Goal: Book appointment/travel/reservation

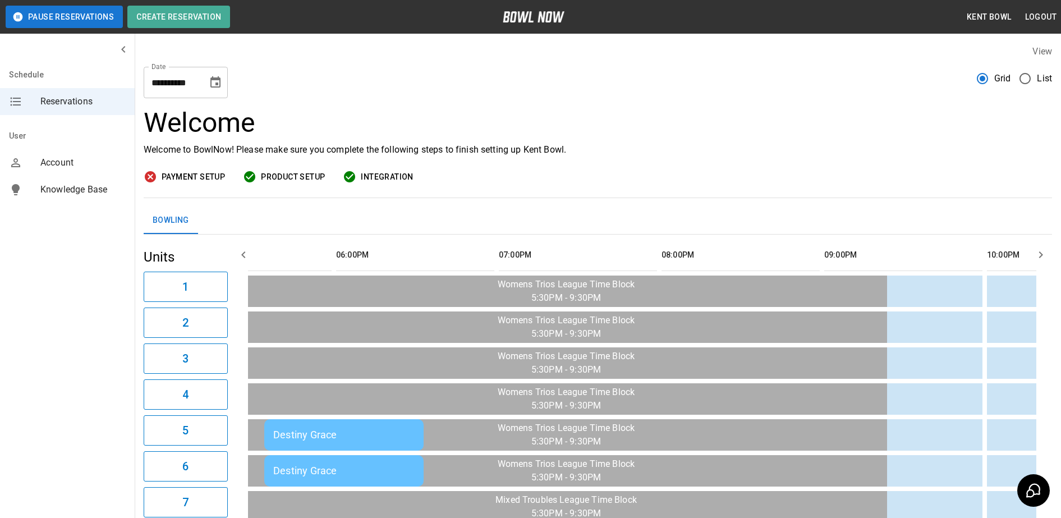
scroll to position [0, 1337]
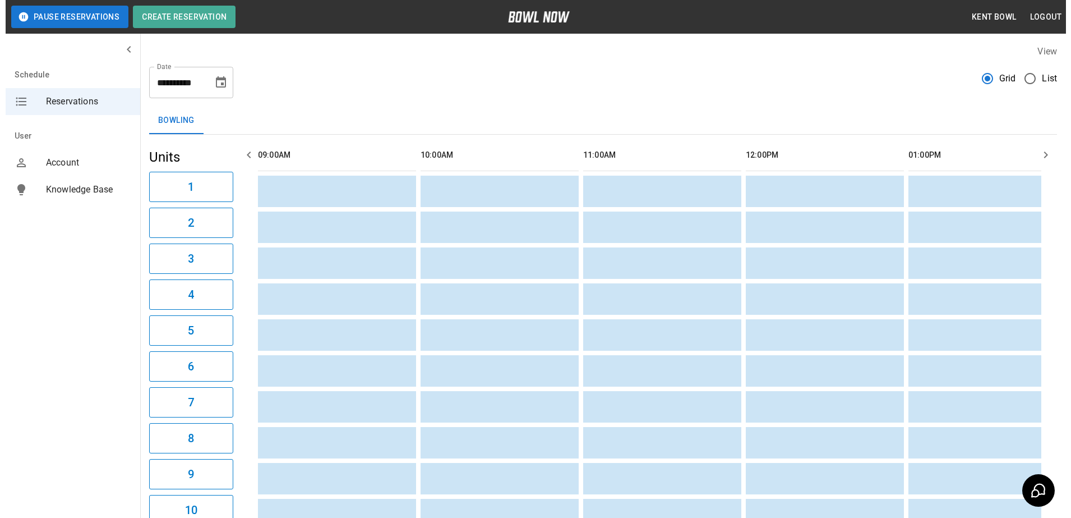
scroll to position [0, 1138]
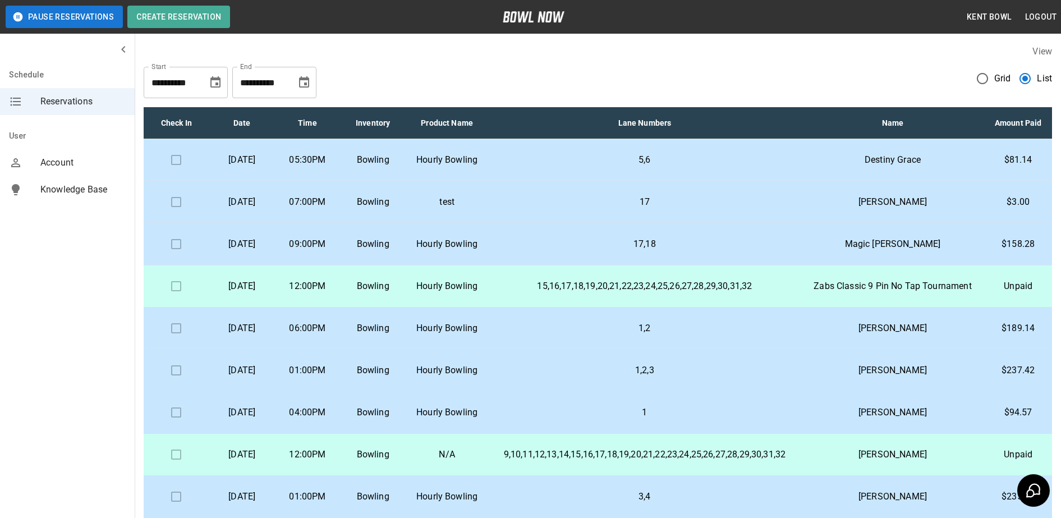
click at [251, 209] on p "[DATE]" at bounding box center [242, 201] width 48 height 13
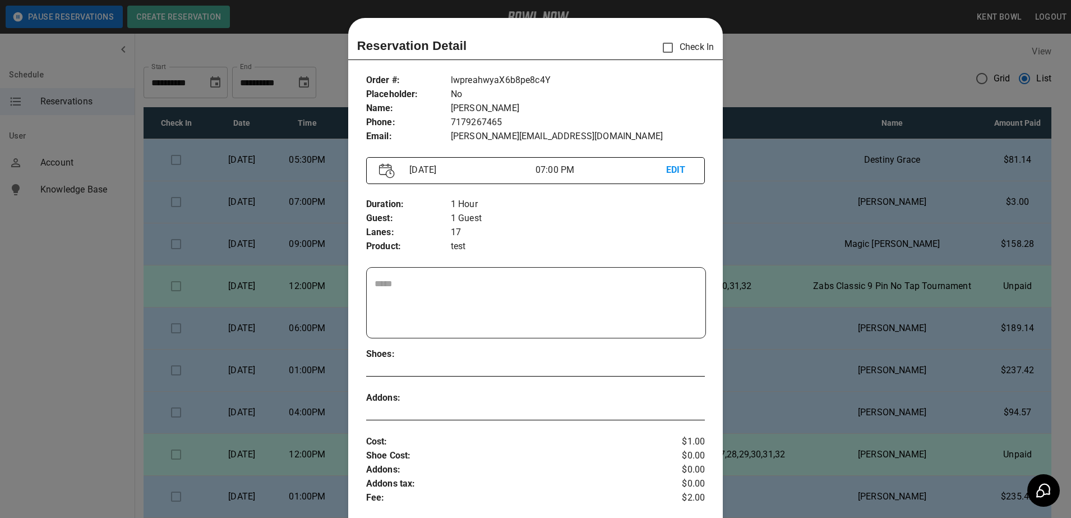
scroll to position [18, 0]
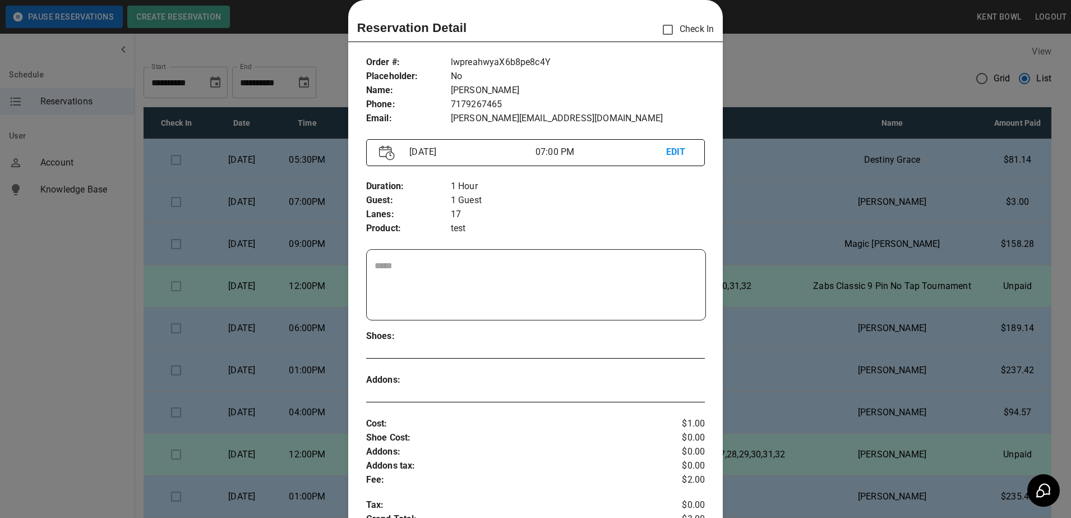
click at [49, 385] on div at bounding box center [535, 259] width 1071 height 518
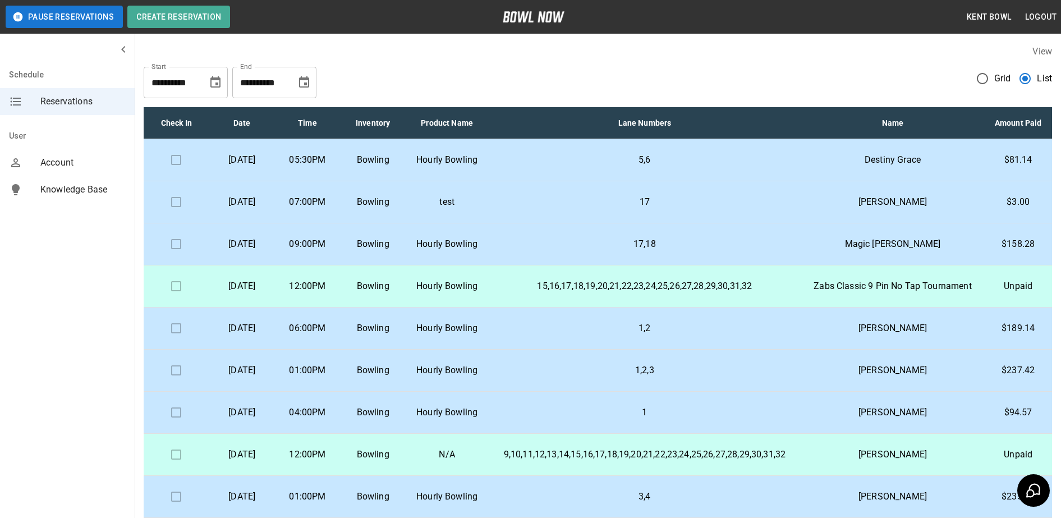
click at [262, 209] on p "[DATE]" at bounding box center [242, 201] width 48 height 13
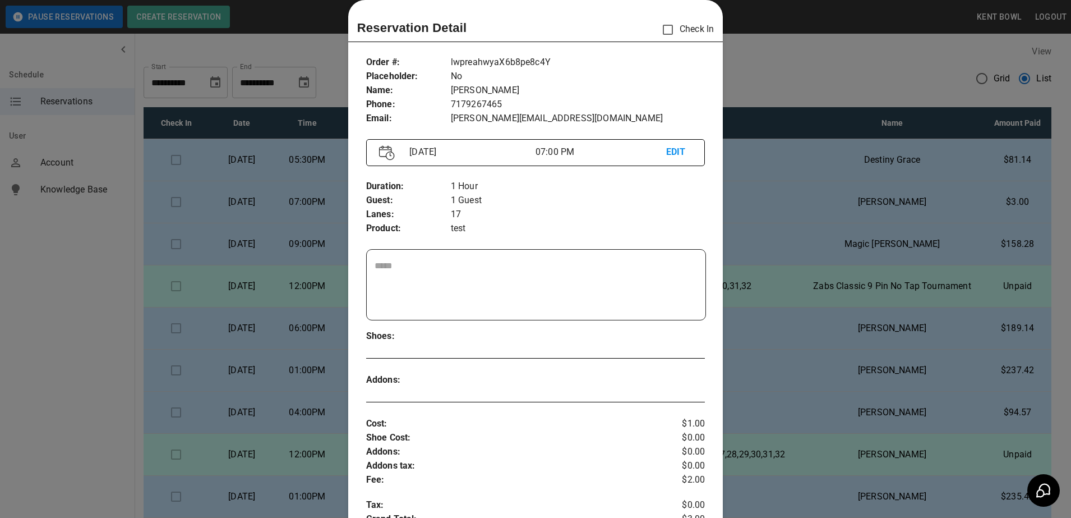
click at [22, 401] on div at bounding box center [535, 259] width 1071 height 518
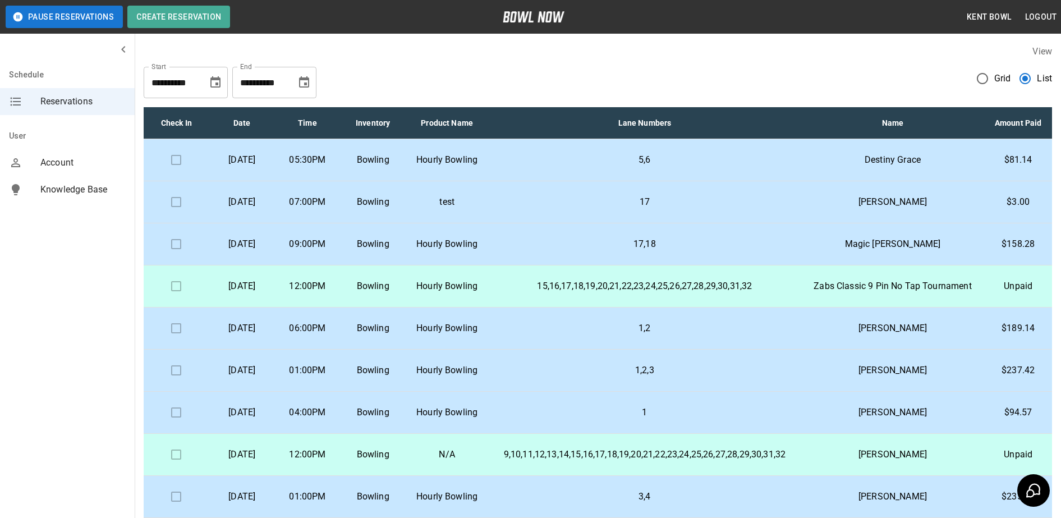
click at [331, 209] on p "07:00PM" at bounding box center [308, 201] width 48 height 13
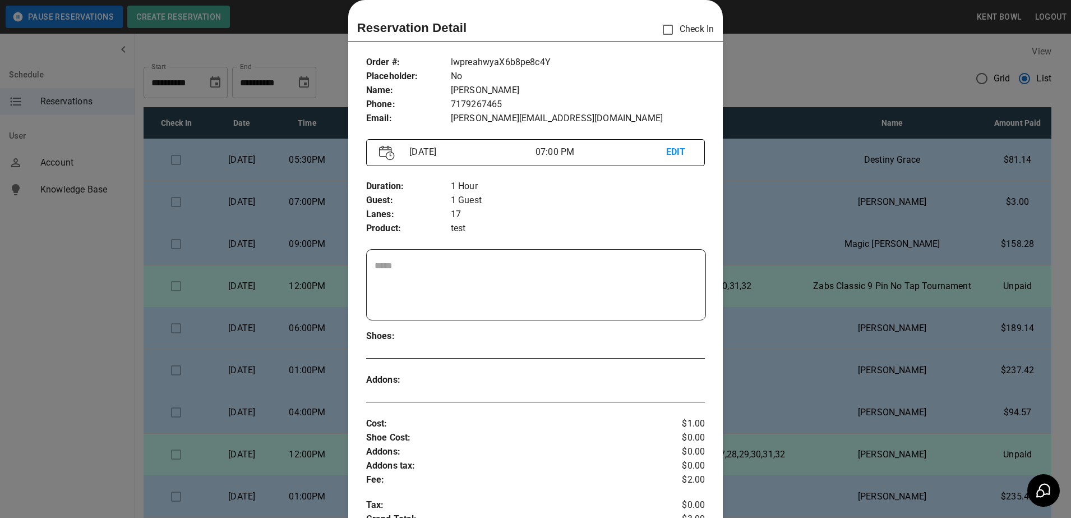
click at [71, 315] on div at bounding box center [535, 259] width 1071 height 518
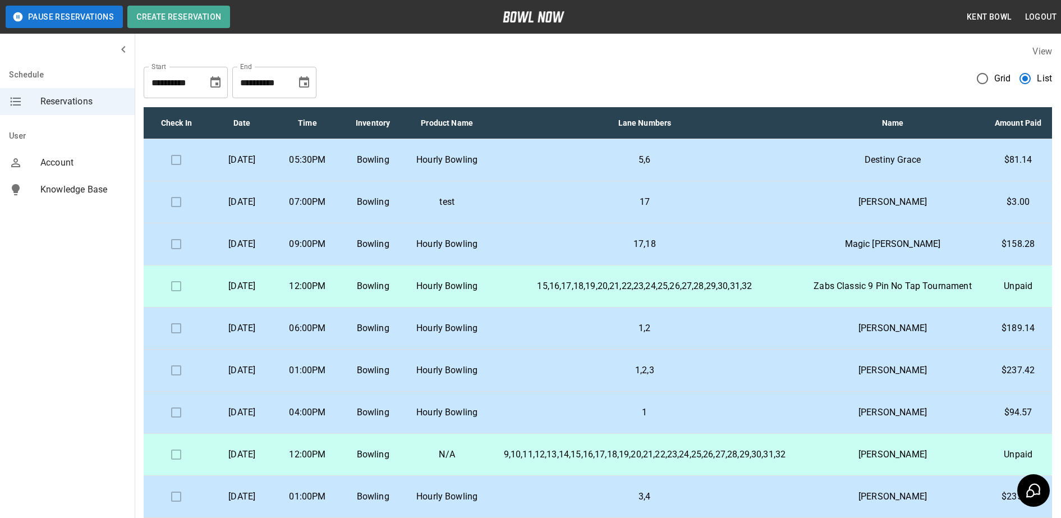
click at [688, 209] on p "17" at bounding box center [644, 201] width 294 height 13
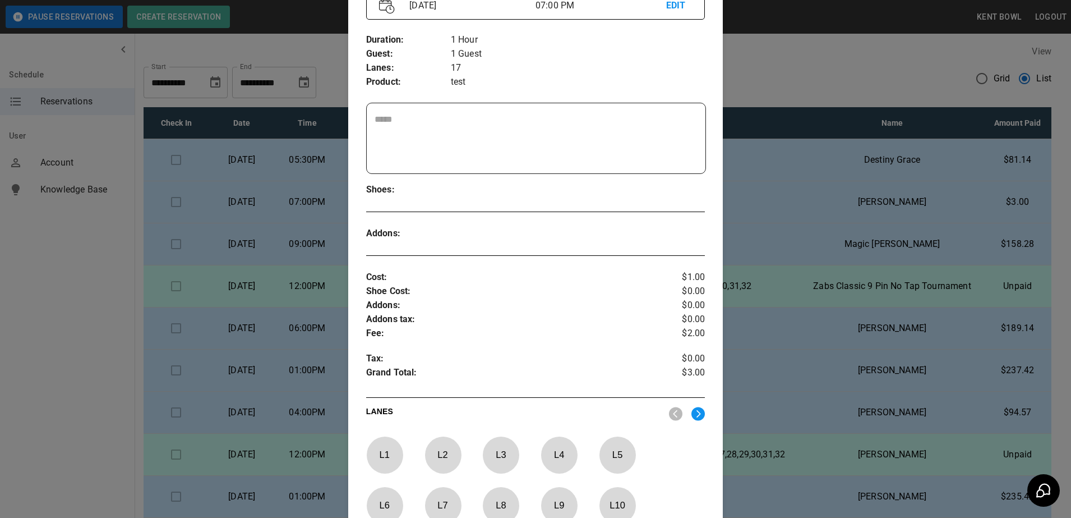
scroll to position [165, 0]
click at [814, 83] on div at bounding box center [535, 259] width 1071 height 518
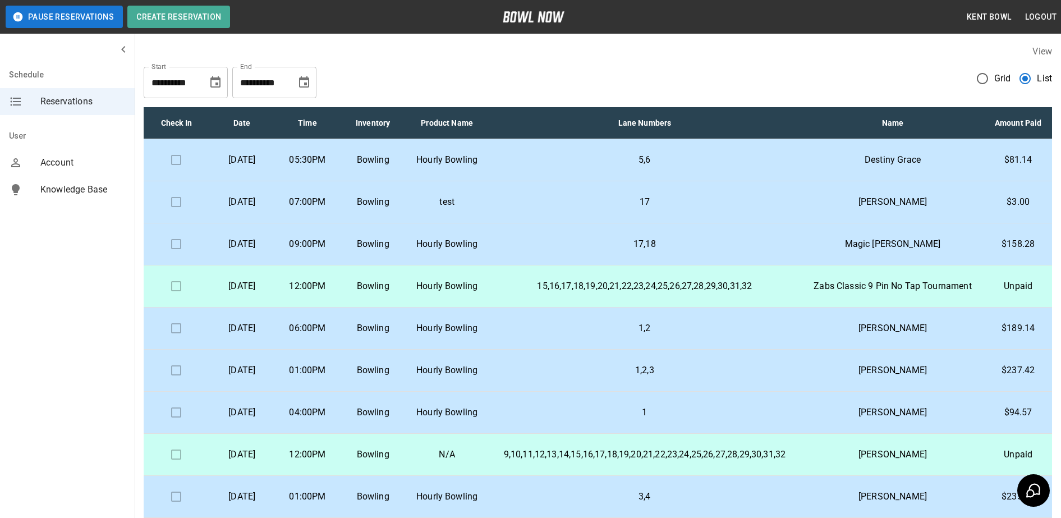
click at [841, 160] on td "Destiny Grace" at bounding box center [892, 160] width 183 height 42
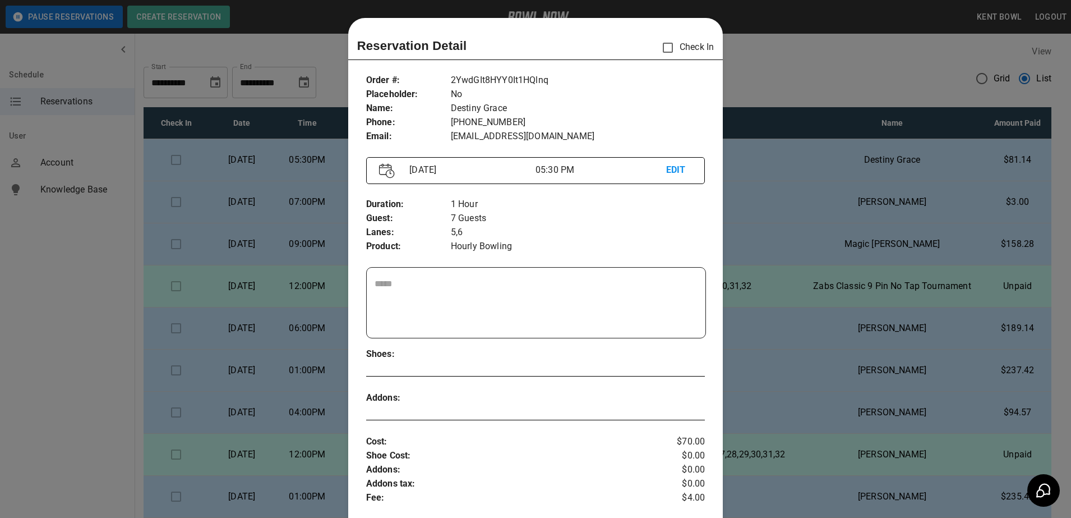
scroll to position [18, 0]
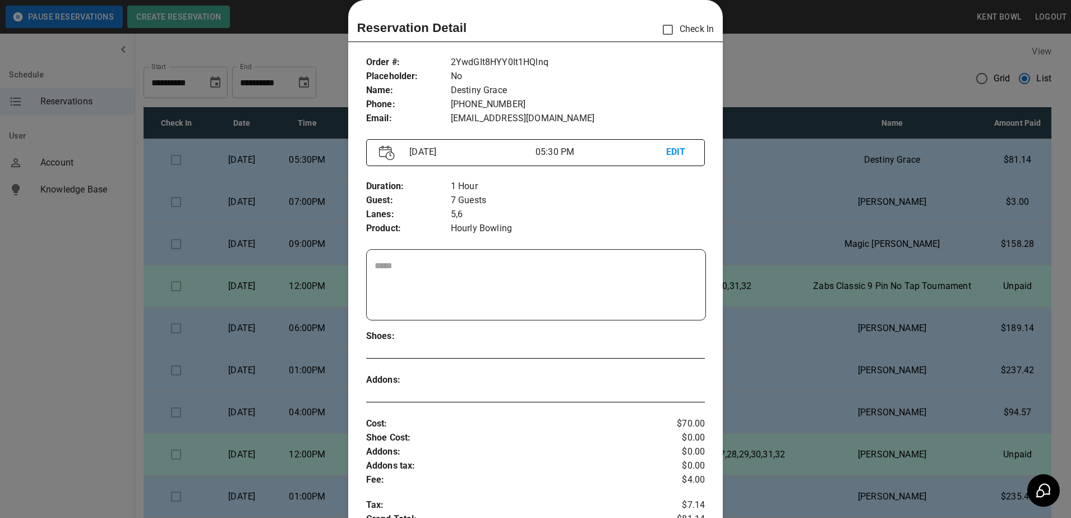
click at [858, 27] on div at bounding box center [535, 259] width 1071 height 518
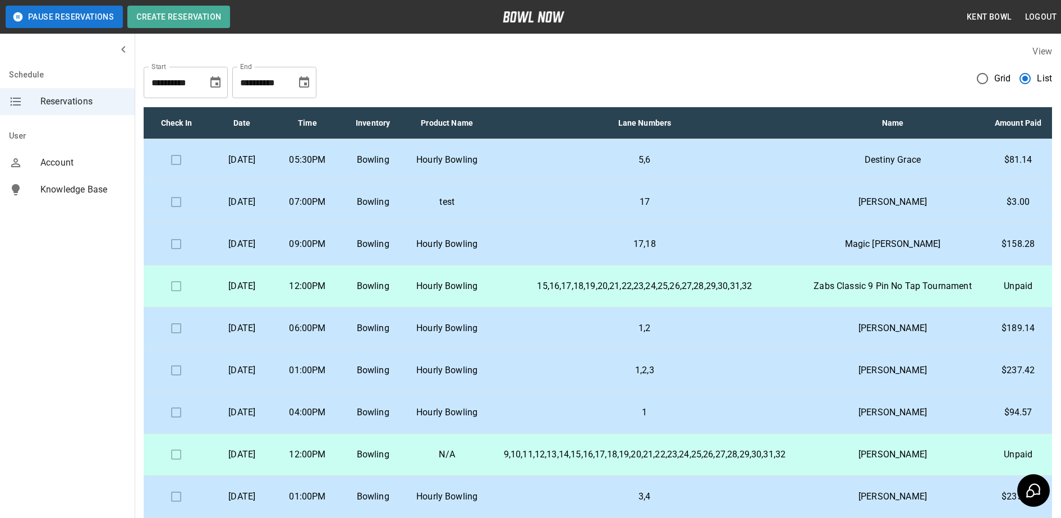
click at [781, 251] on p "17,18" at bounding box center [644, 243] width 294 height 13
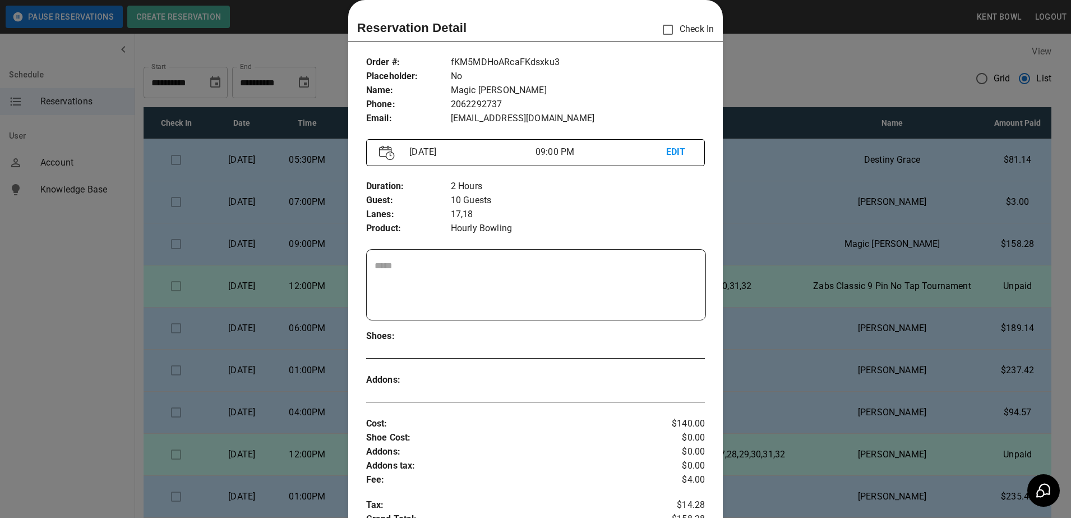
click at [801, 70] on div at bounding box center [535, 259] width 1071 height 518
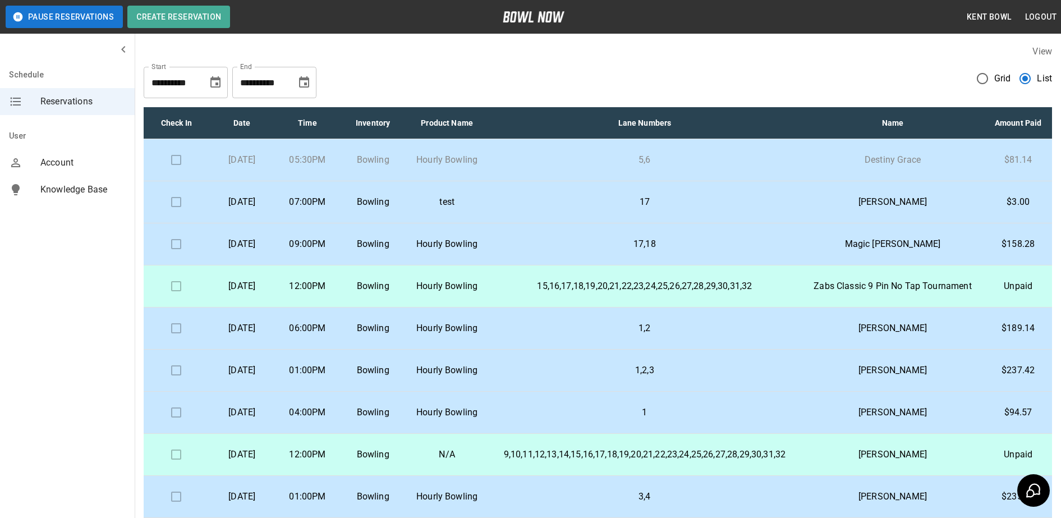
click at [175, 176] on td at bounding box center [177, 160] width 66 height 42
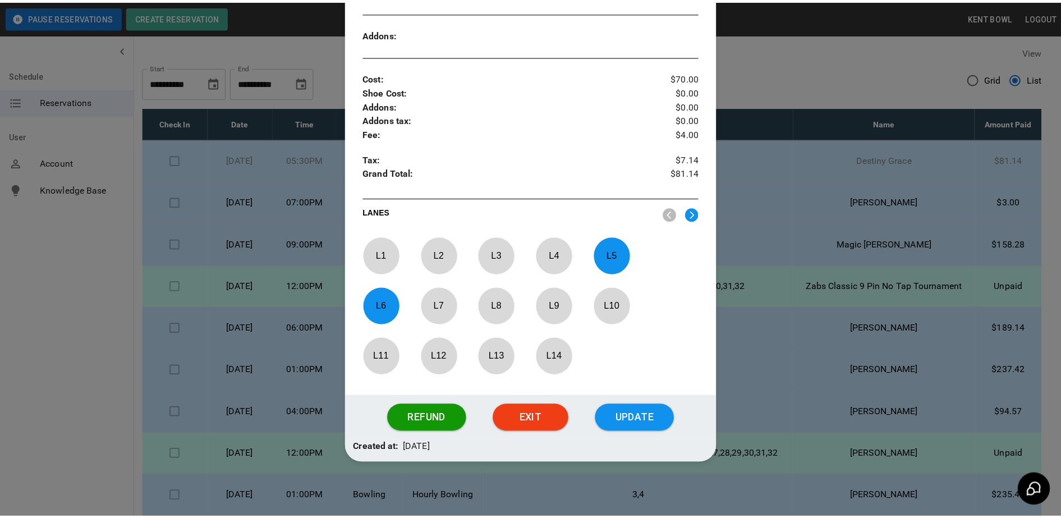
scroll to position [365, 0]
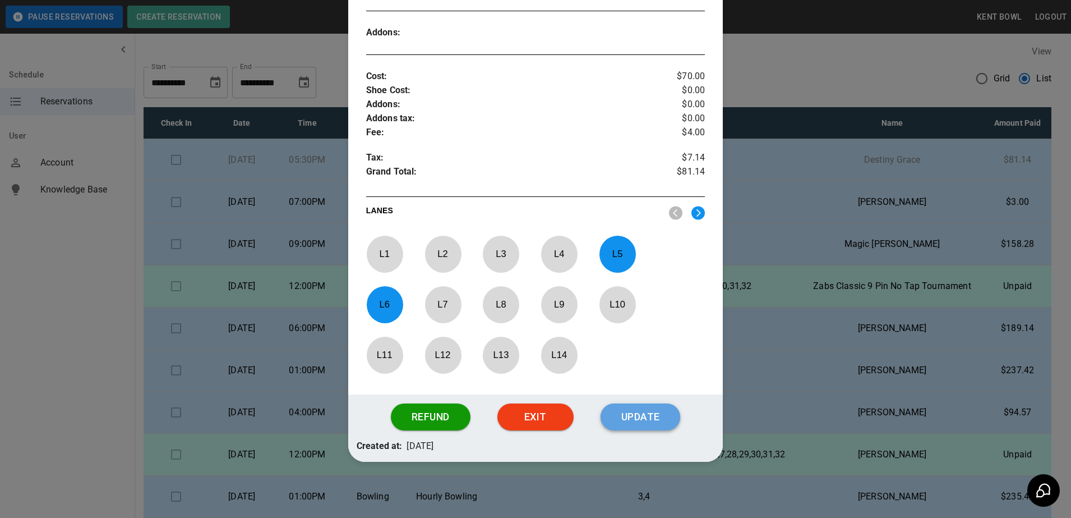
click at [646, 414] on button "Update" at bounding box center [641, 416] width 80 height 27
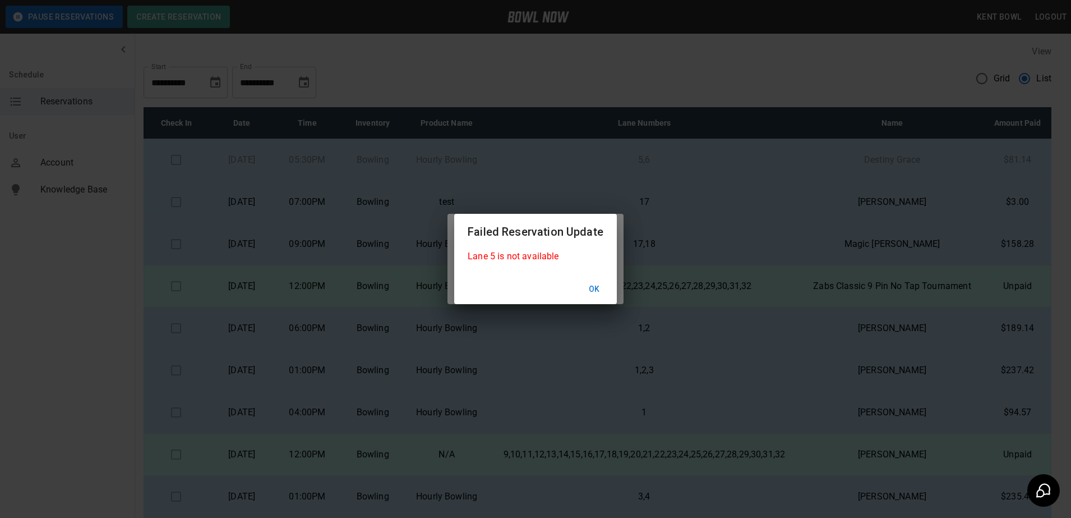
click at [596, 285] on button "Ok" at bounding box center [595, 289] width 36 height 21
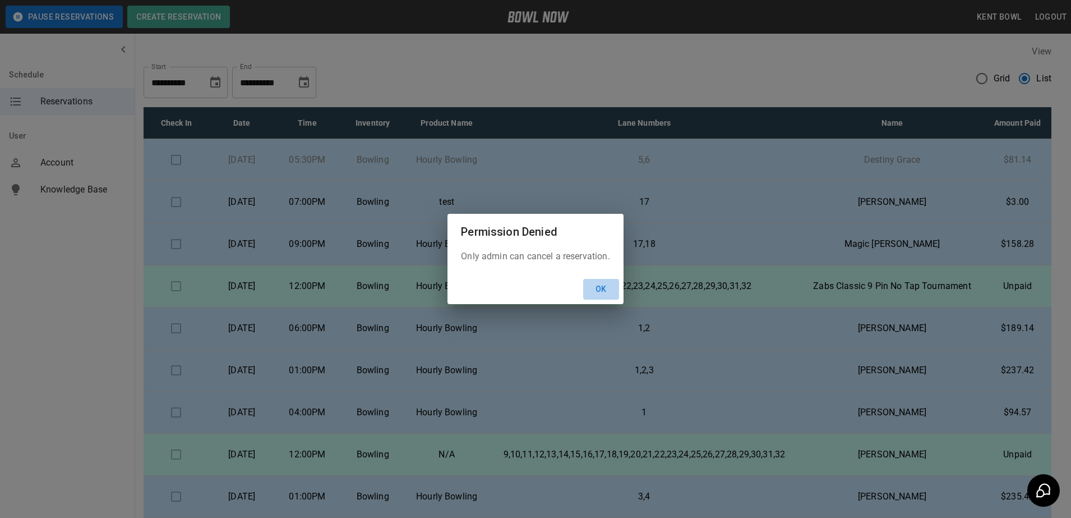
click at [607, 286] on button "Ok" at bounding box center [601, 289] width 36 height 21
